Goal: Information Seeking & Learning: Learn about a topic

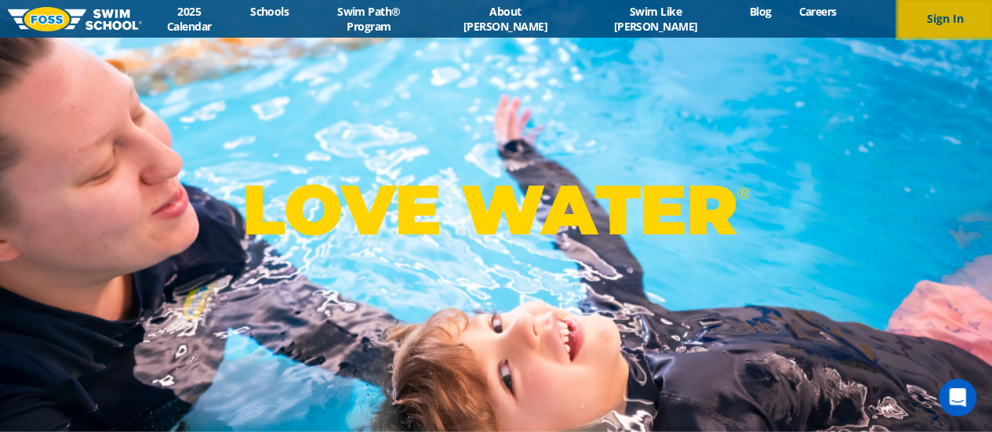
click at [949, 12] on button "Sign In" at bounding box center [945, 19] width 94 height 38
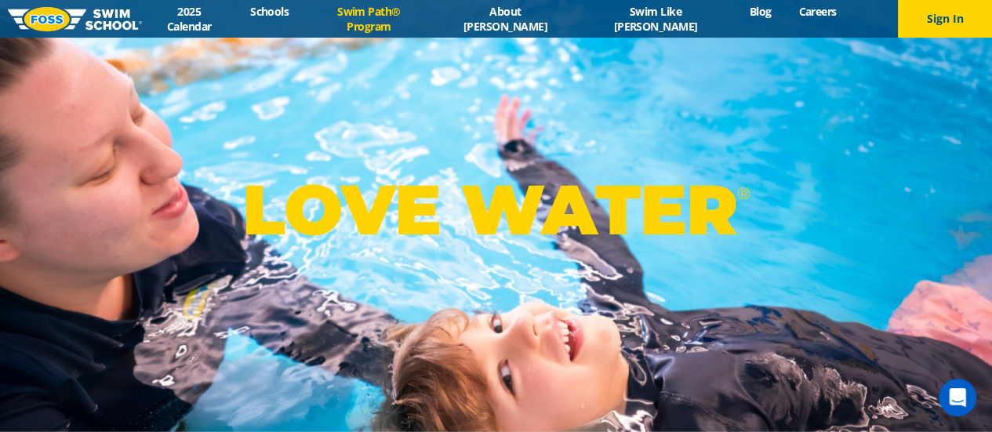
click at [426, 16] on link "Swim Path® Program" at bounding box center [369, 19] width 132 height 30
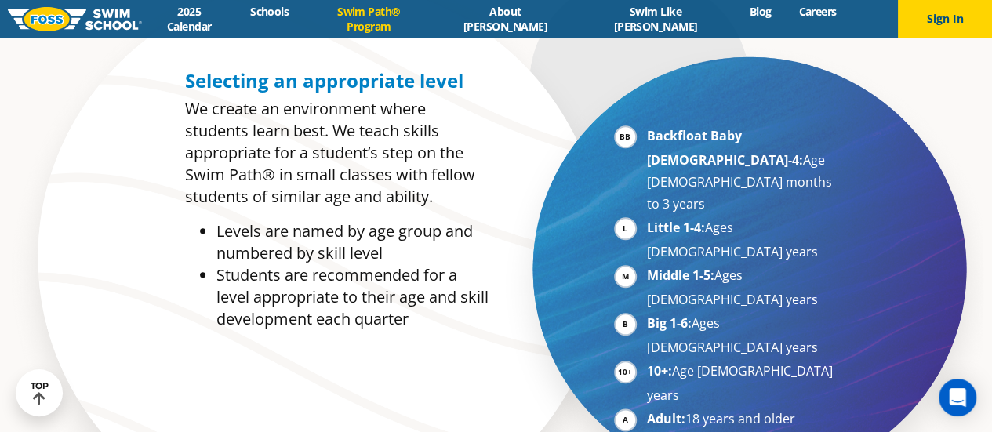
scroll to position [721, 0]
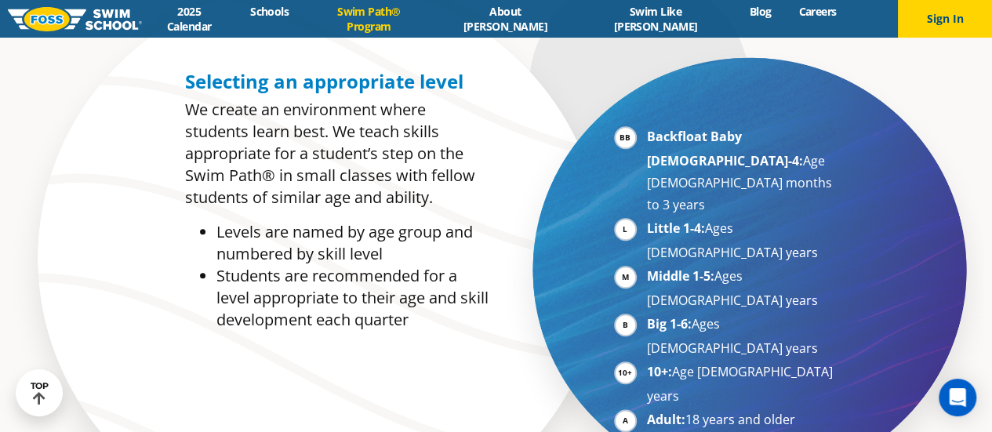
click at [470, 107] on p "We create an environment where students learn best. We teach skills appropriate…" at bounding box center [336, 154] width 303 height 110
click at [662, 361] on li "10+: Age 10-17 years" at bounding box center [743, 384] width 192 height 46
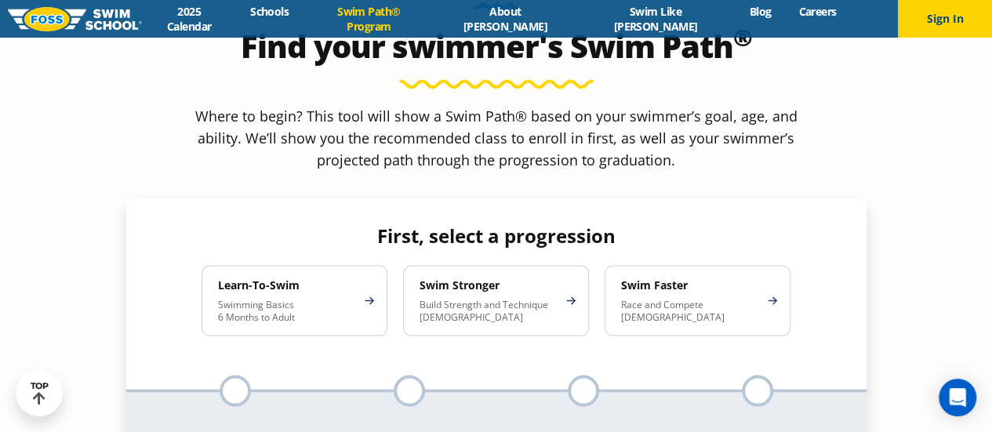
scroll to position [1395, 0]
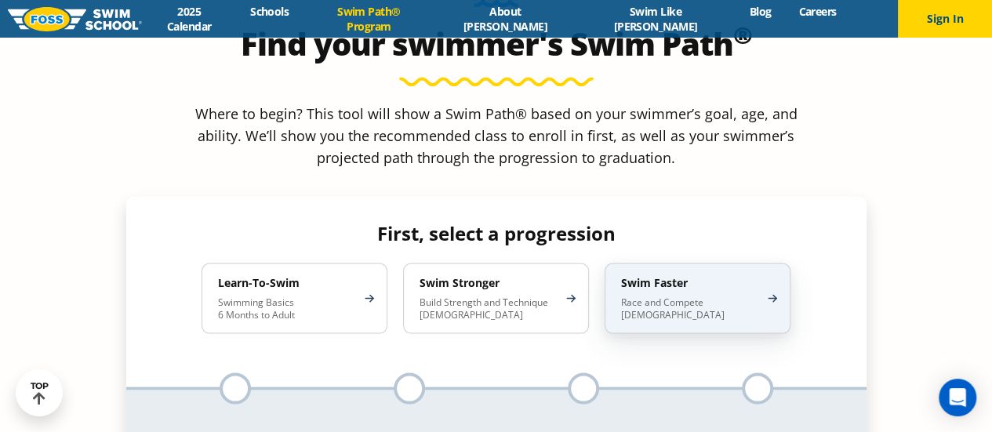
click at [621, 296] on p "Race and Compete 8-17 Years Old" at bounding box center [689, 308] width 137 height 25
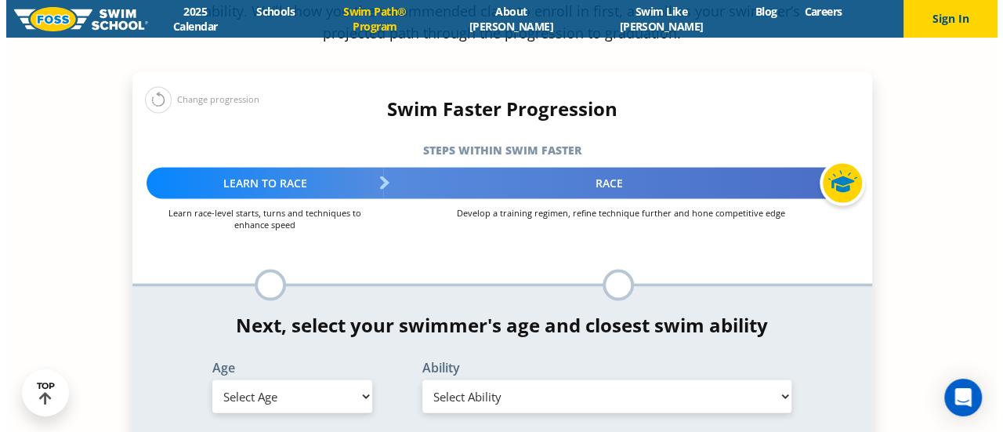
scroll to position [1520, 0]
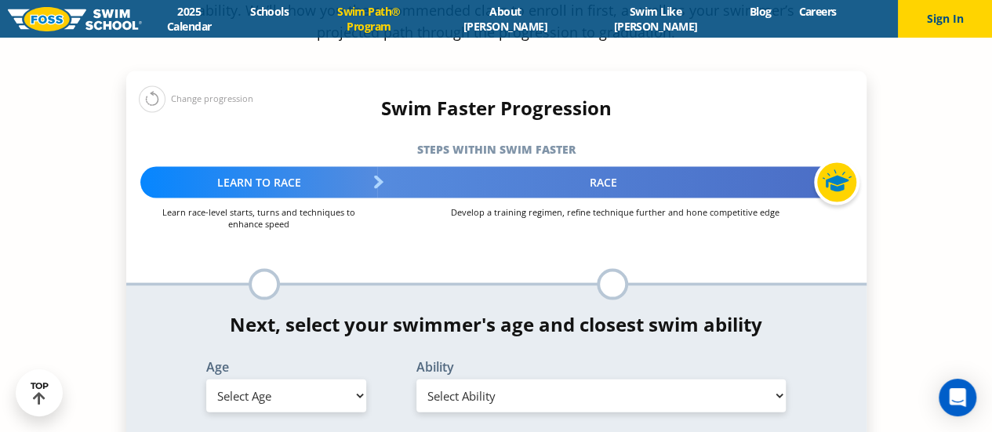
click at [236, 379] on select "Select Age 6 months - 1 year 1 year 2 years 3 years 4 years 5 years 6 years 7 y…" at bounding box center [286, 395] width 160 height 33
select select "11-years-"
click at [206, 379] on select "Select Age 6 months - 1 year 1 year 2 years 3 years 4 years 5 years 6 years 7 y…" at bounding box center [286, 395] width 160 height 33
click at [452, 379] on select "Select Ability First in-water experience When in the water, reliant on a life j…" at bounding box center [601, 395] width 370 height 33
select select "11-years--able-to-swim-each-stroke---front-crawl-and-backstroke-60-ft-and-breas…"
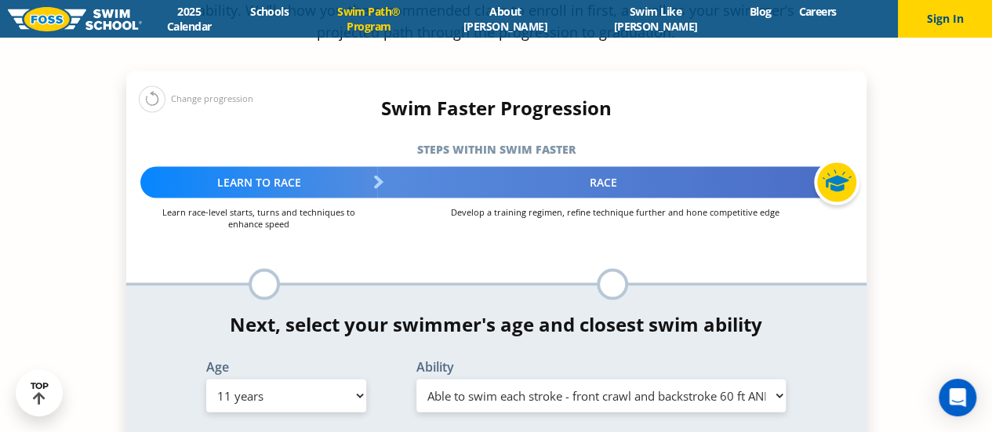
click at [416, 379] on select "Select Ability First in-water experience When in the water, reliant on a life j…" at bounding box center [601, 395] width 370 height 33
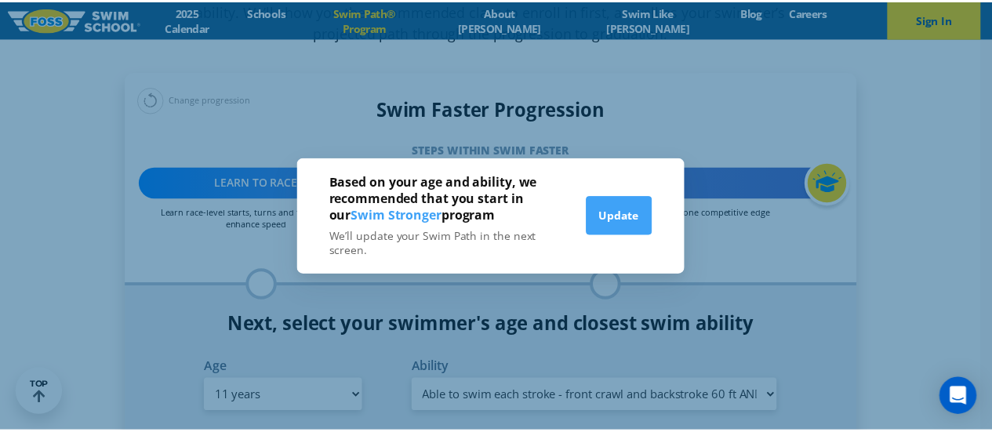
scroll to position [1508, 0]
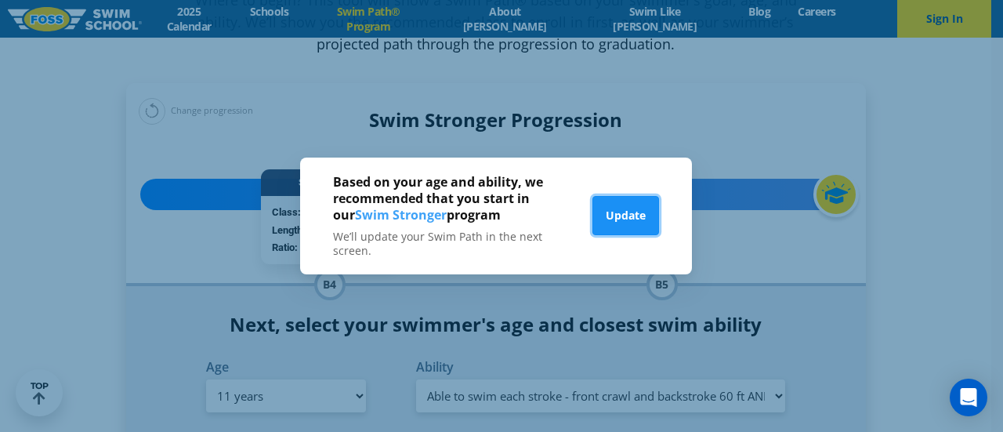
click at [635, 217] on button "Update" at bounding box center [626, 215] width 67 height 39
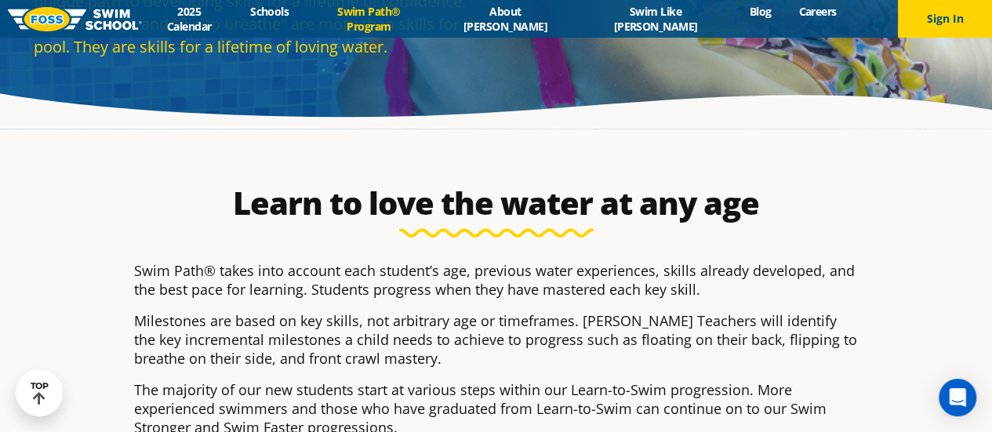
scroll to position [172, 0]
